Goal: Navigation & Orientation: Find specific page/section

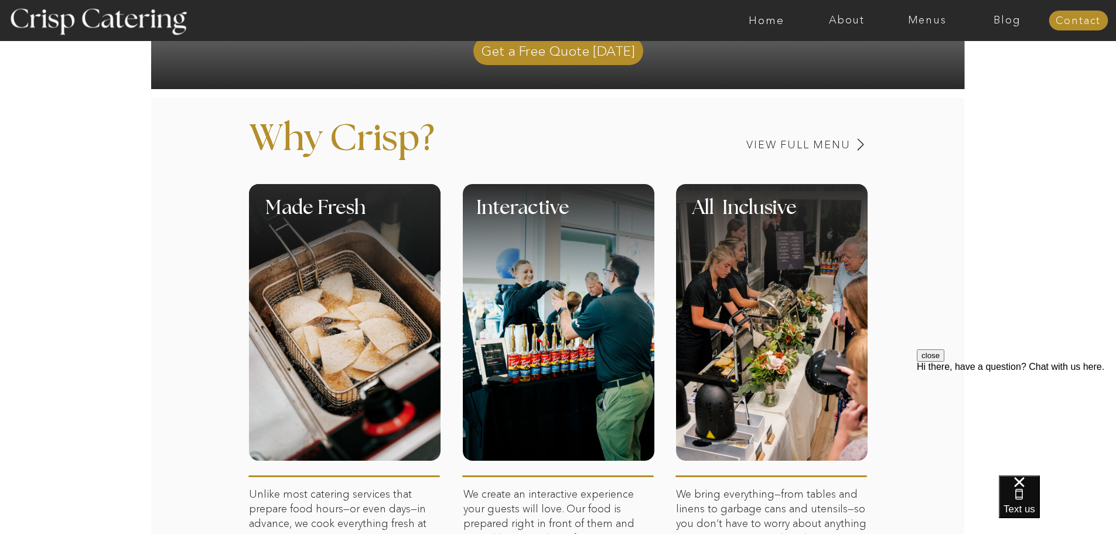
scroll to position [469, 0]
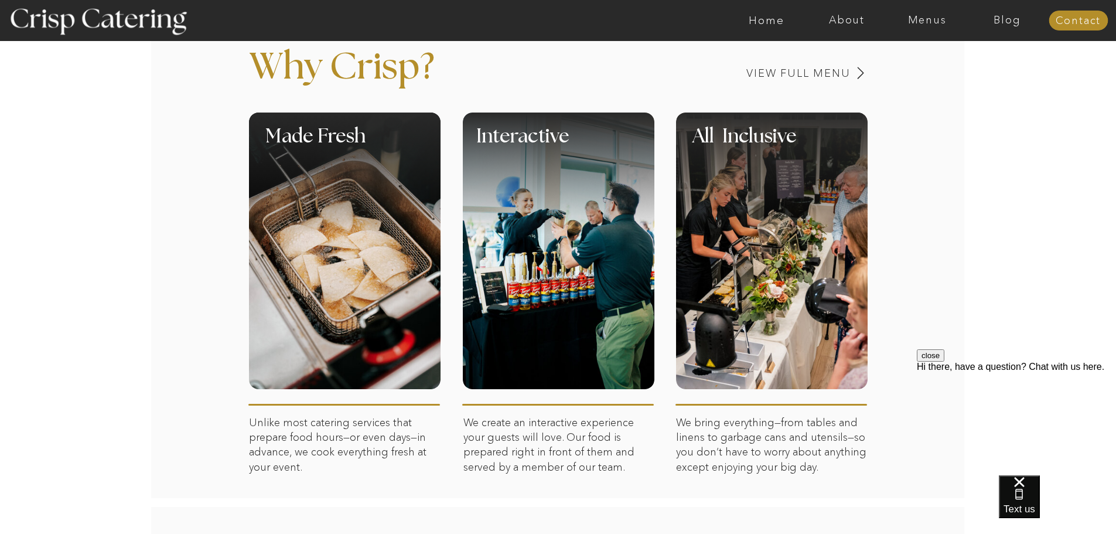
click at [791, 227] on div at bounding box center [772, 173] width 192 height 121
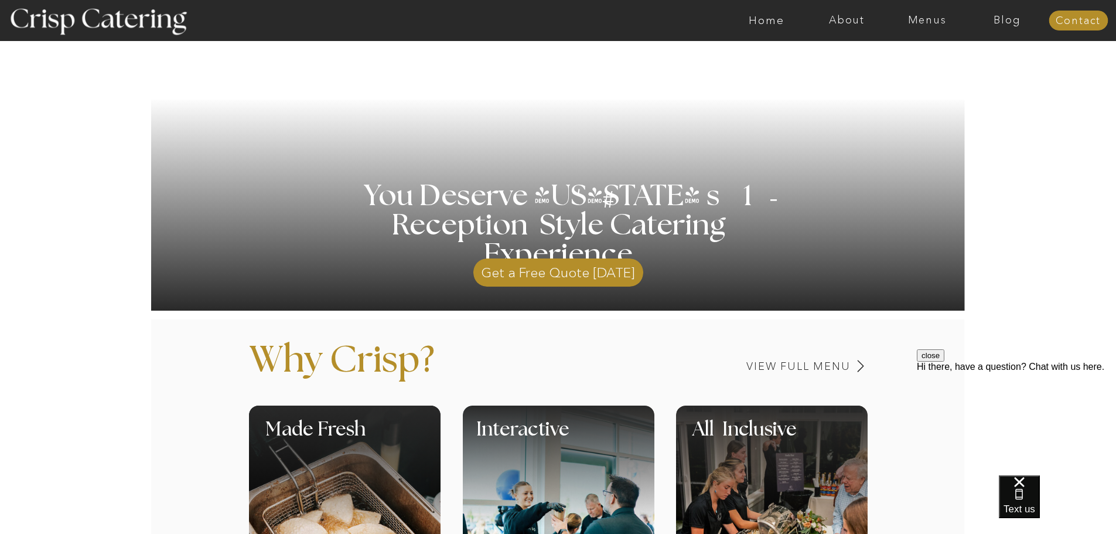
scroll to position [0, 0]
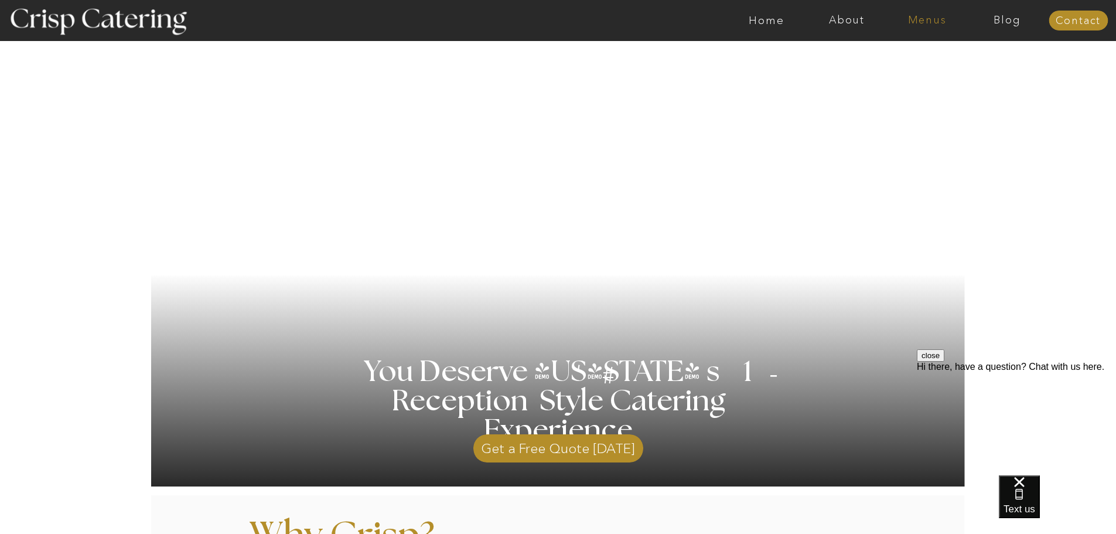
click at [935, 16] on nav "Menus" at bounding box center [927, 21] width 80 height 12
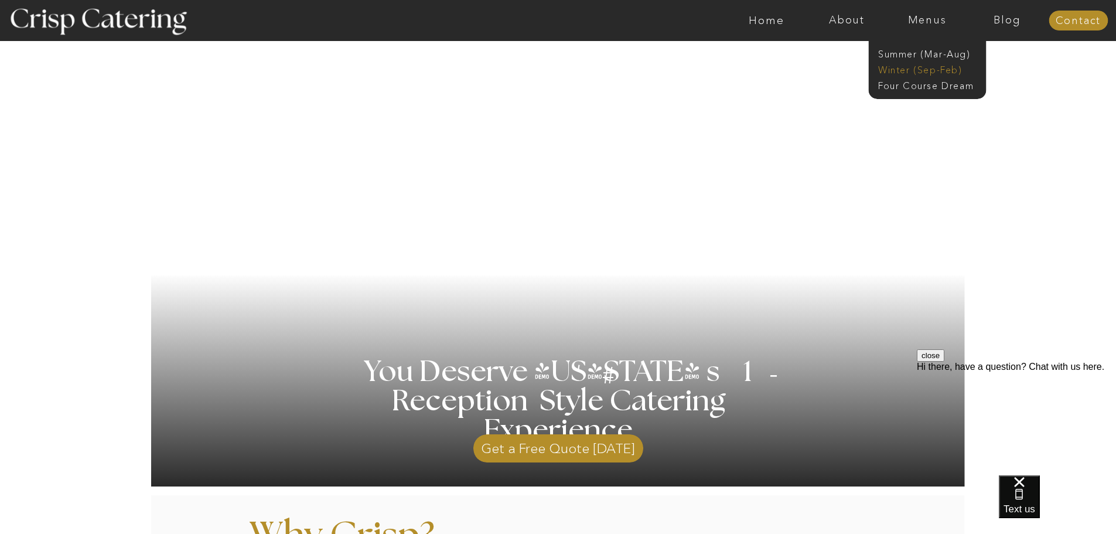
click at [932, 67] on nav "Winter (Sep-Feb)" at bounding box center [927, 68] width 96 height 11
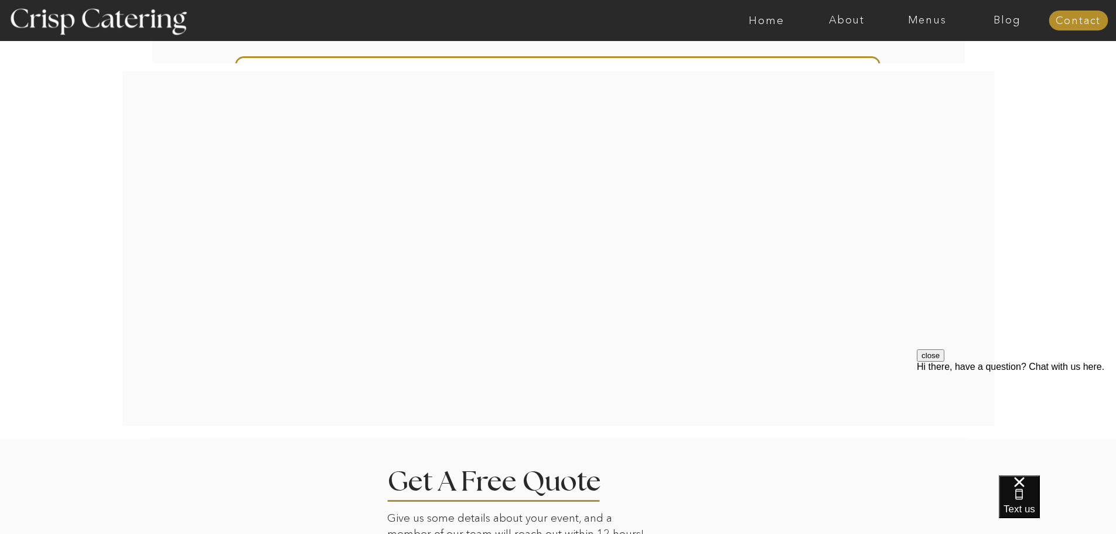
scroll to position [2621, 0]
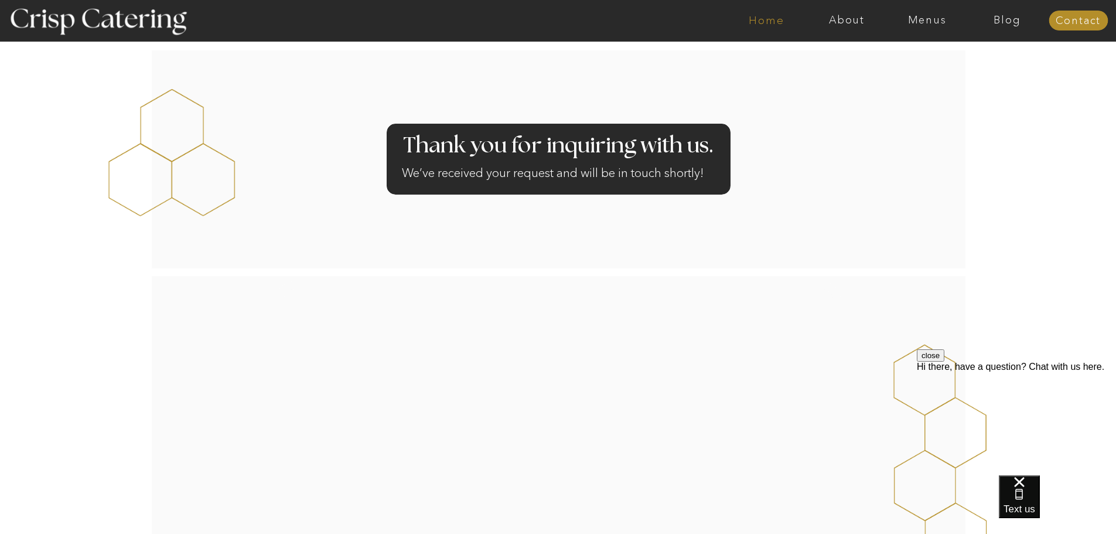
click at [761, 24] on nav "Home" at bounding box center [767, 21] width 80 height 12
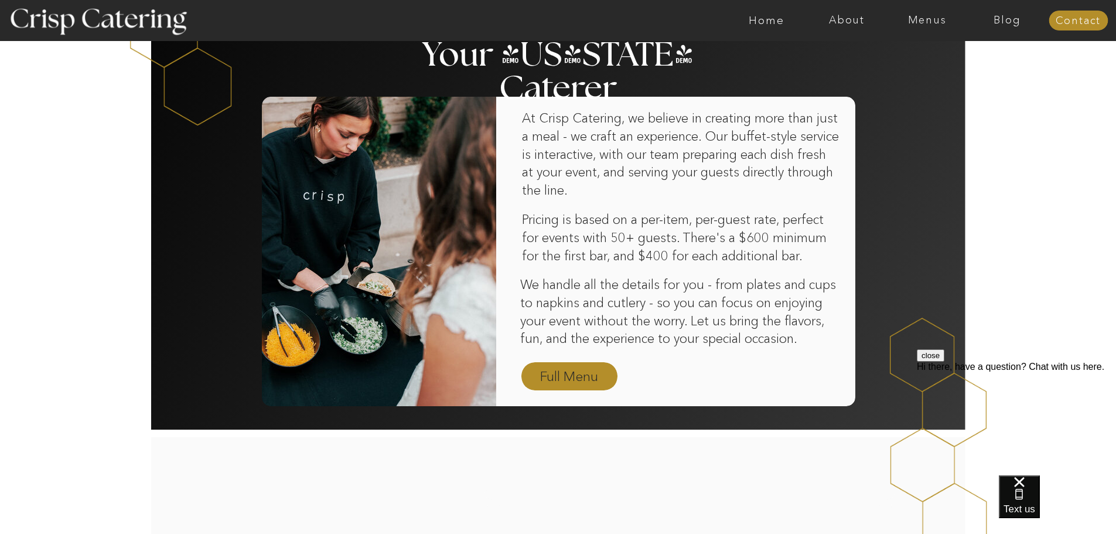
click at [592, 384] on nav "Full Menu" at bounding box center [570, 377] width 68 height 21
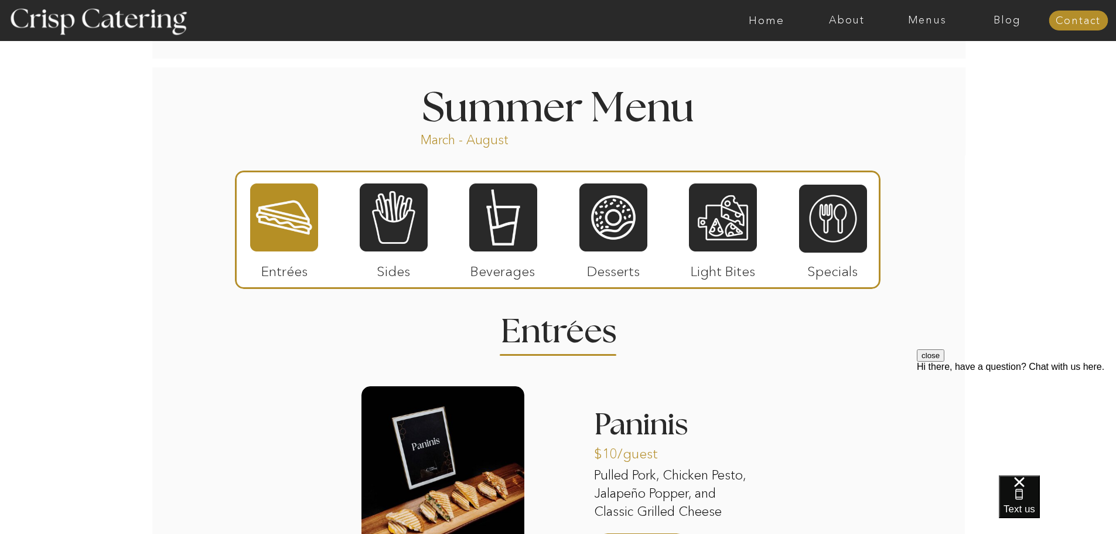
scroll to position [938, 0]
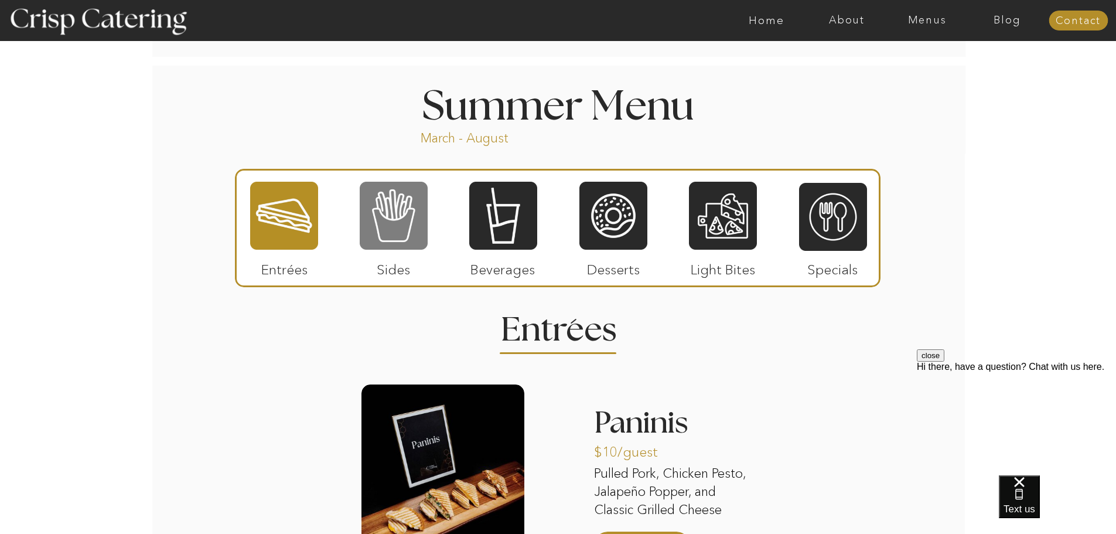
click at [370, 203] on div at bounding box center [394, 216] width 68 height 70
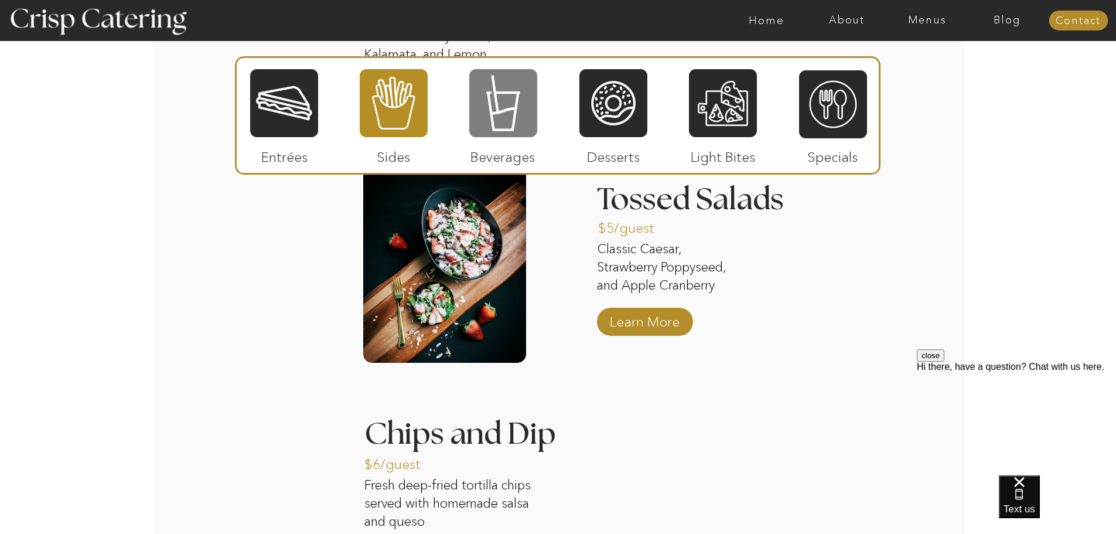
scroll to position [1407, 0]
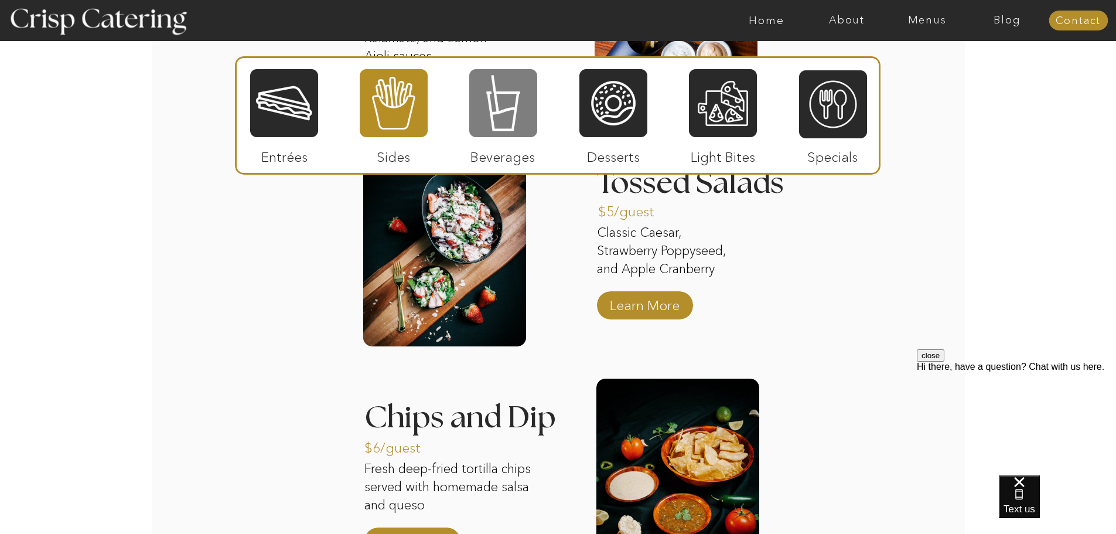
click at [499, 128] on div at bounding box center [503, 103] width 68 height 70
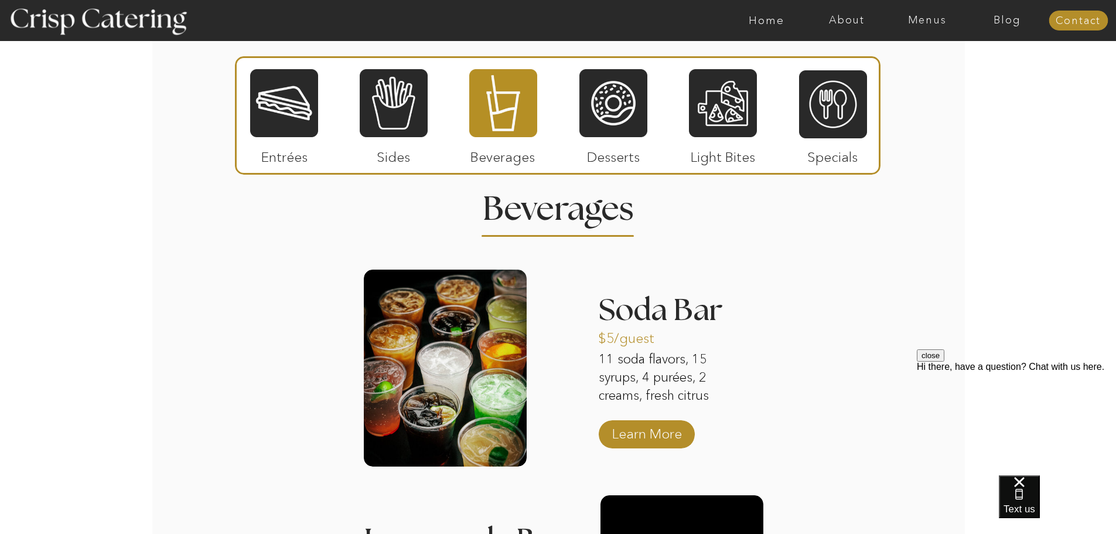
scroll to position [1055, 0]
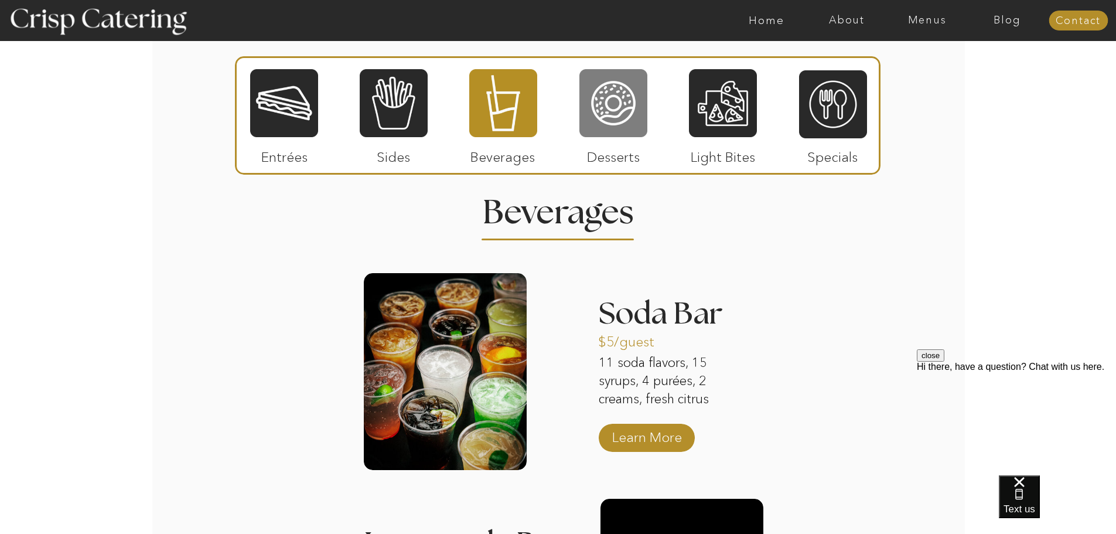
click at [618, 86] on div at bounding box center [614, 103] width 68 height 70
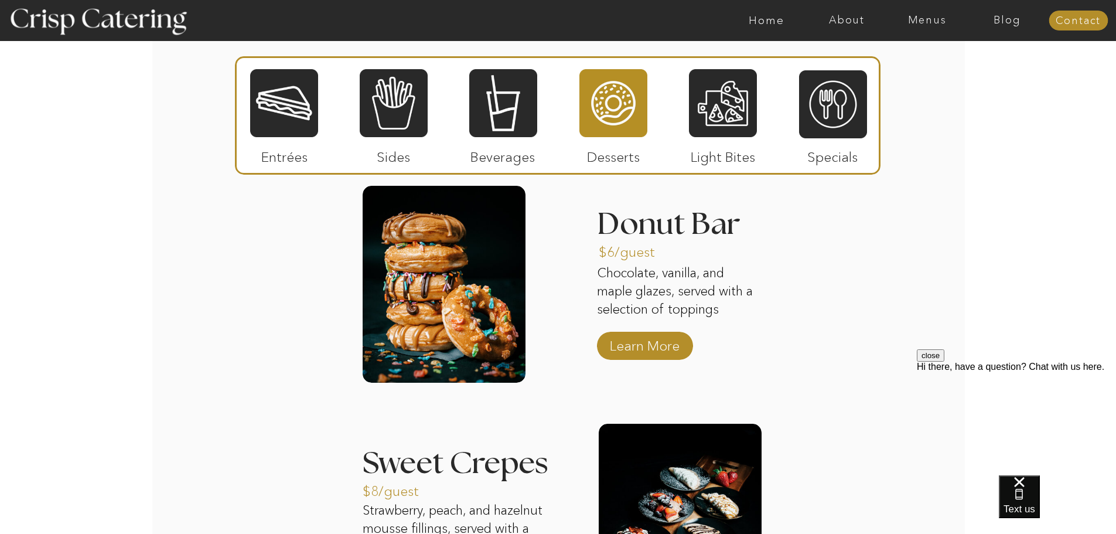
scroll to position [1114, 0]
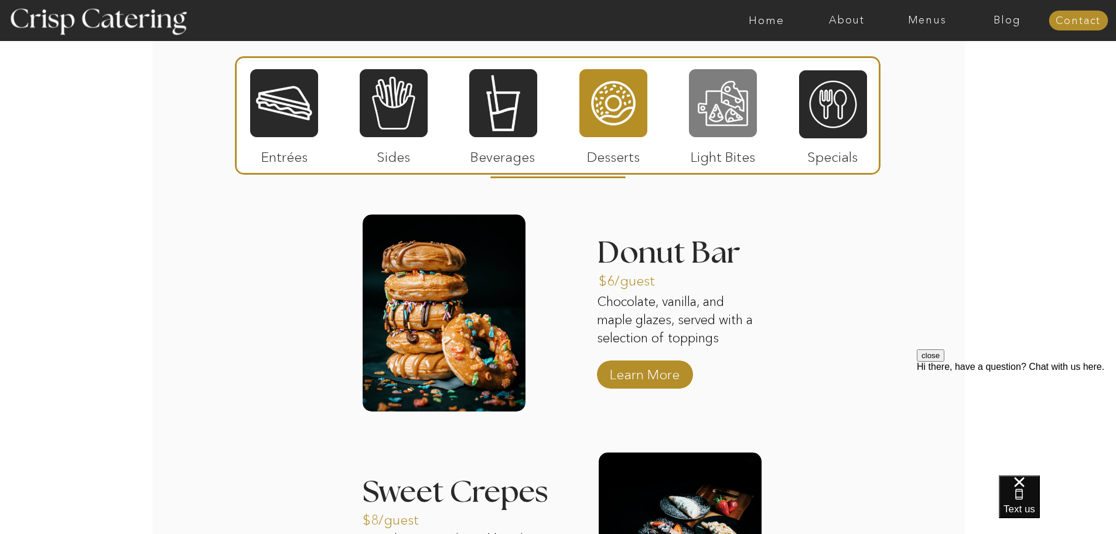
click at [726, 116] on div at bounding box center [723, 103] width 68 height 70
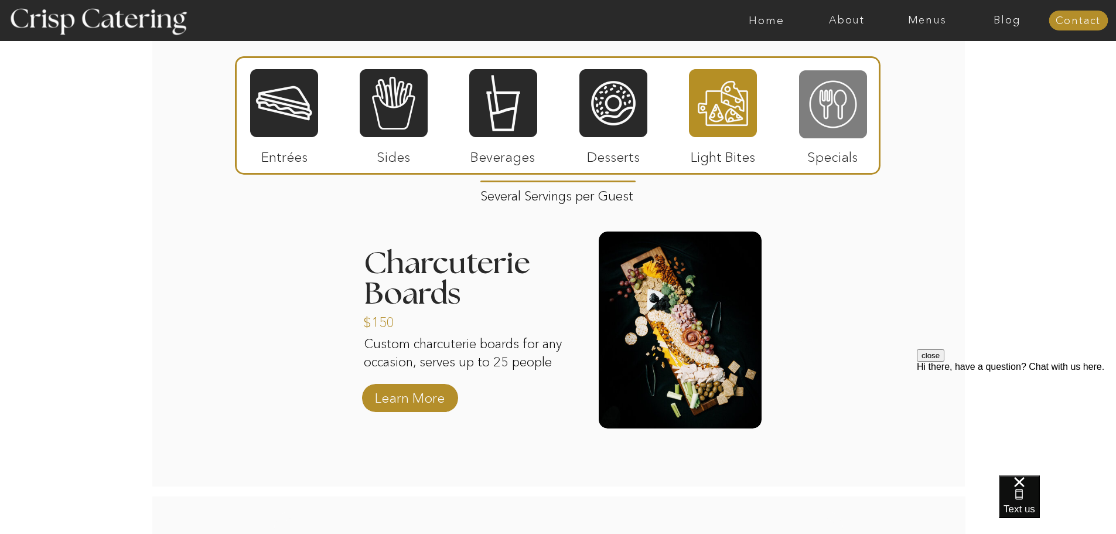
click at [836, 104] on div at bounding box center [833, 104] width 68 height 70
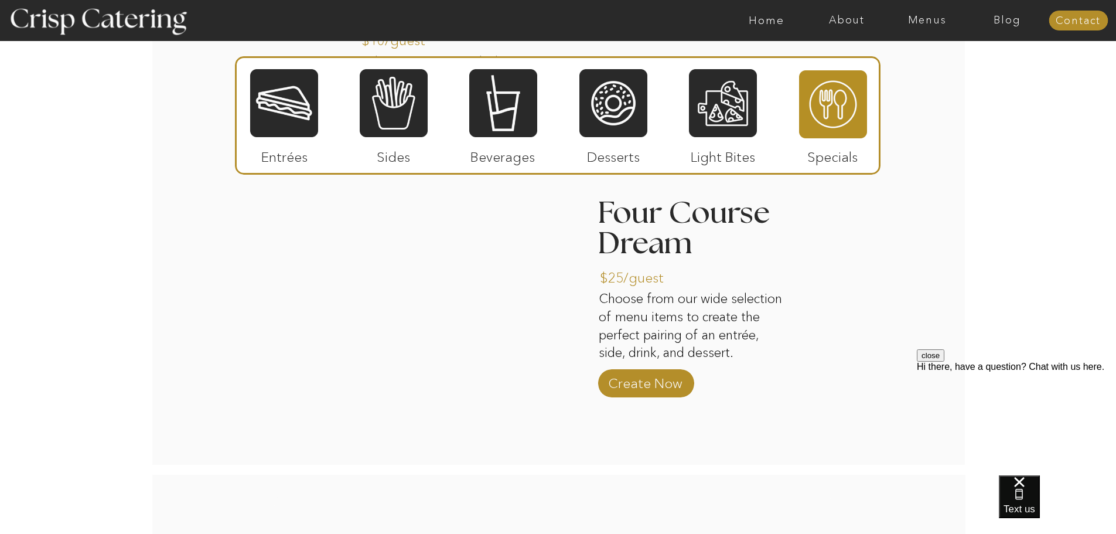
scroll to position [1407, 0]
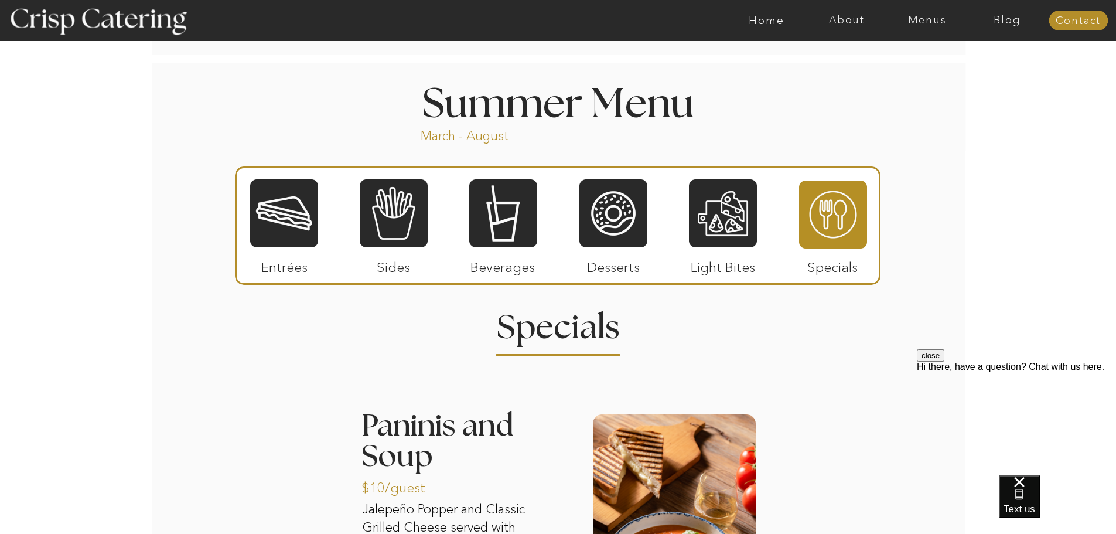
scroll to position [938, 0]
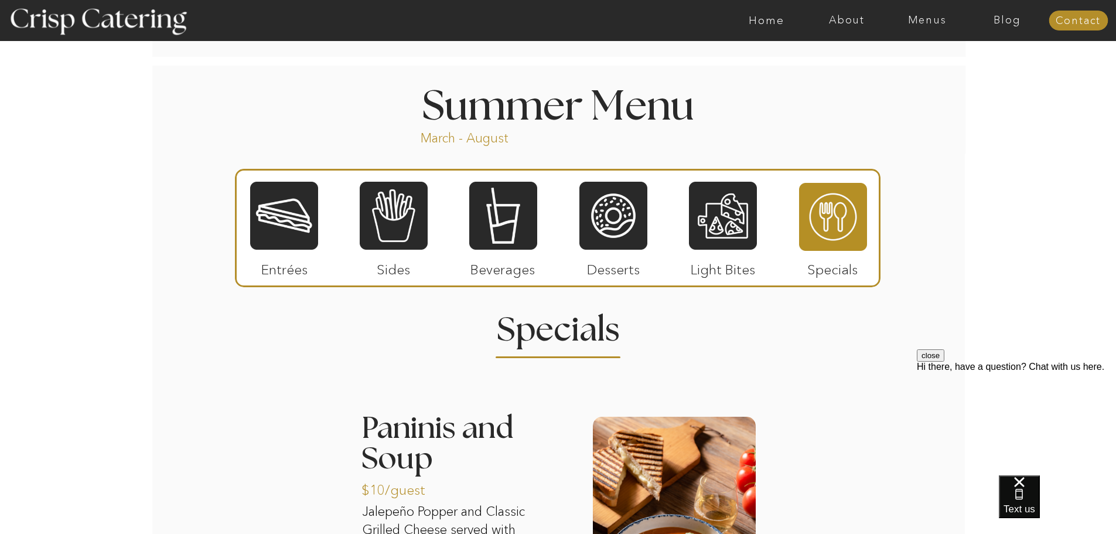
click at [305, 220] on div at bounding box center [284, 216] width 68 height 70
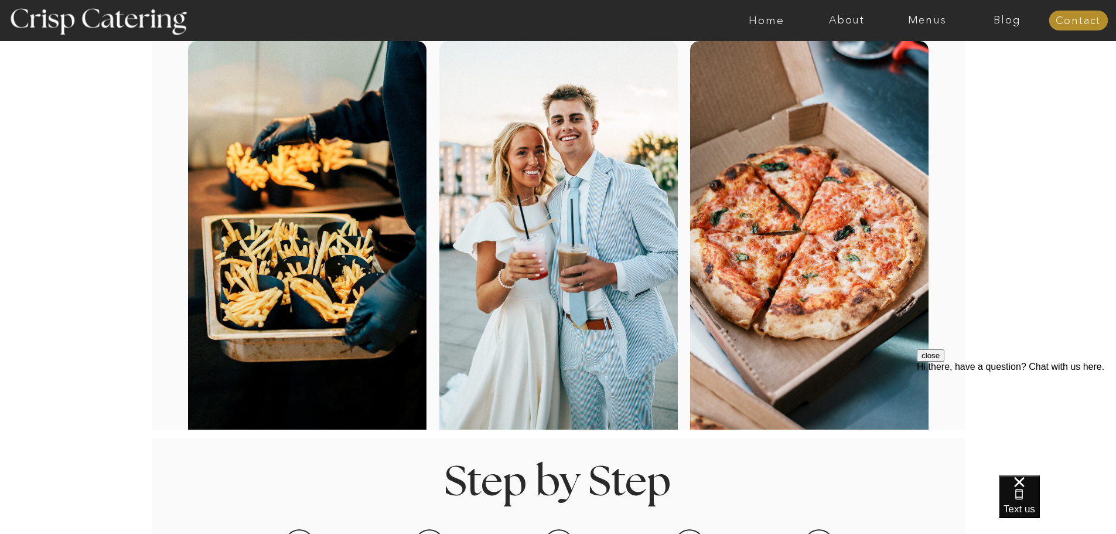
scroll to position [0, 0]
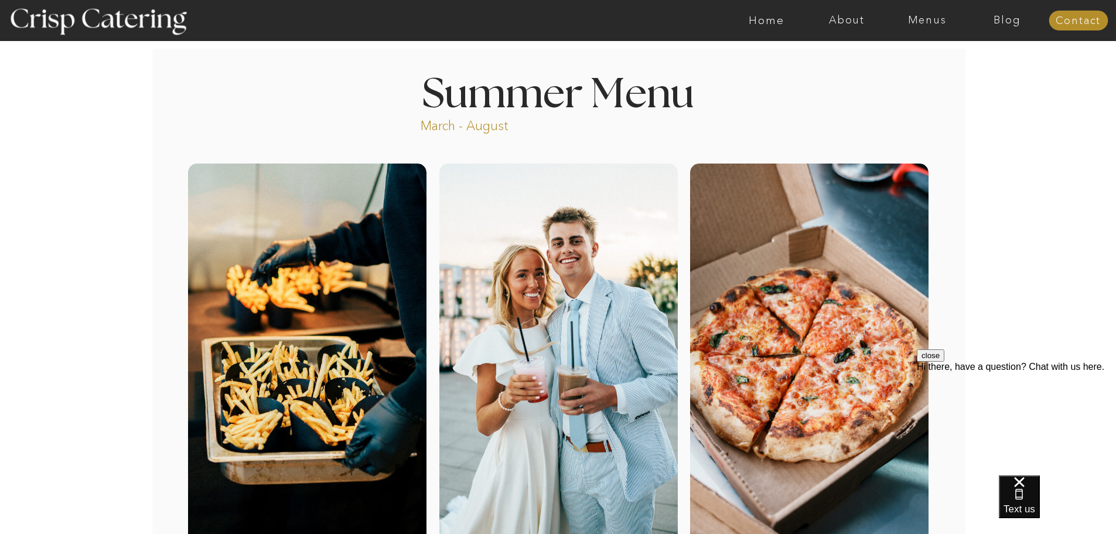
click at [934, 21] on nav "Menus" at bounding box center [927, 21] width 80 height 12
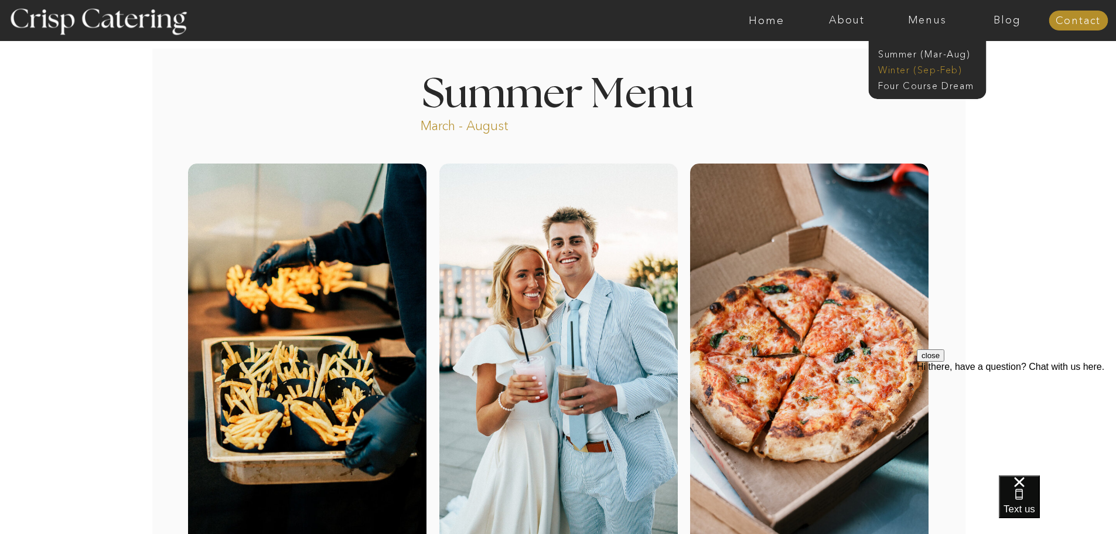
click at [925, 69] on nav "Winter (Sep-Feb)" at bounding box center [927, 68] width 96 height 11
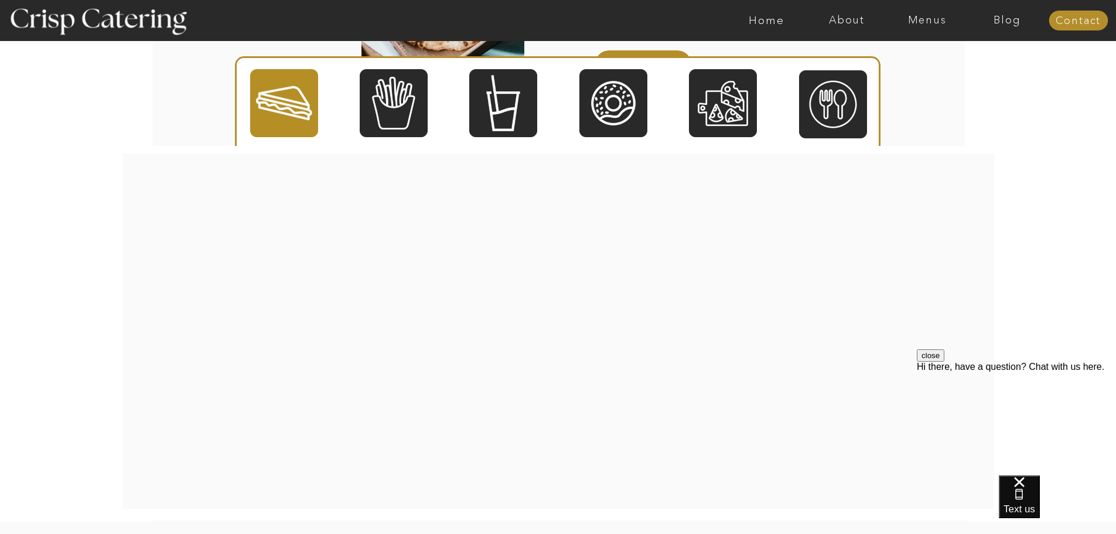
scroll to position [2344, 0]
